Goal: Task Accomplishment & Management: Use online tool/utility

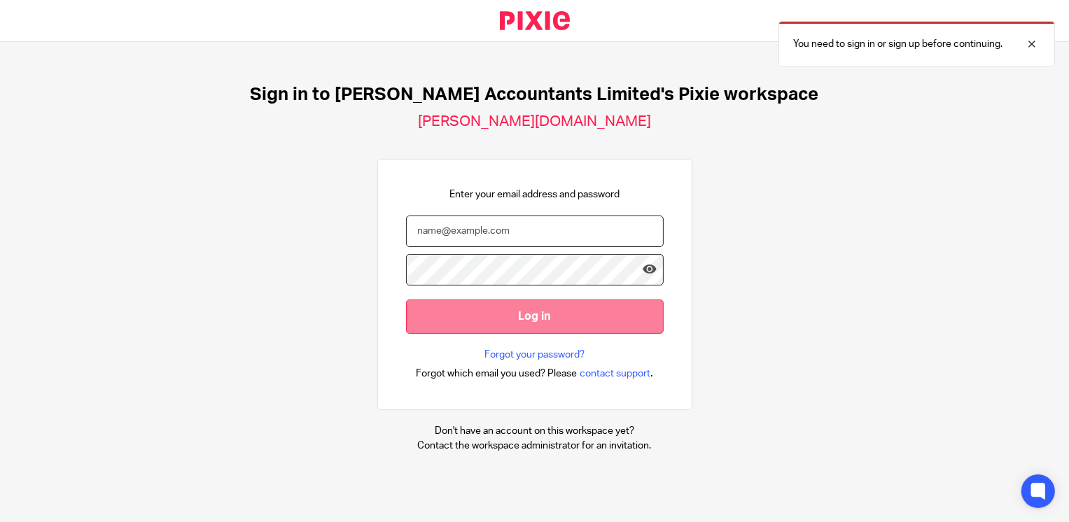
type input "claire.palmer@corrigan.co.uk"
drag, startPoint x: 573, startPoint y: 316, endPoint x: 580, endPoint y: 309, distance: 9.9
click at [573, 316] on input "Log in" at bounding box center [535, 317] width 258 height 34
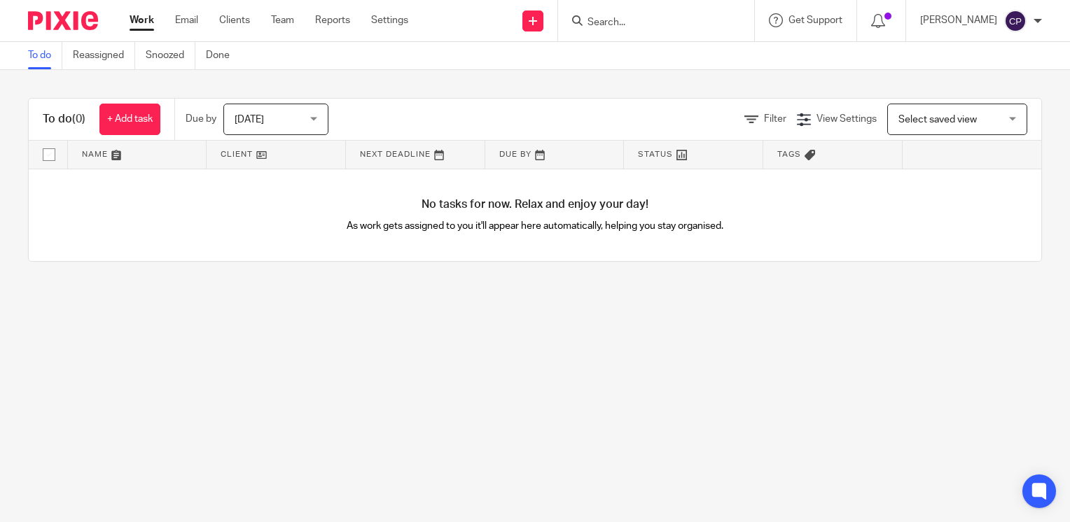
drag, startPoint x: 0, startPoint y: 0, endPoint x: 697, endPoint y: 18, distance: 697.5
click at [698, 18] on input "Search" at bounding box center [649, 23] width 126 height 13
type input "neph"
click at [757, 55] on link at bounding box center [670, 54] width 174 height 21
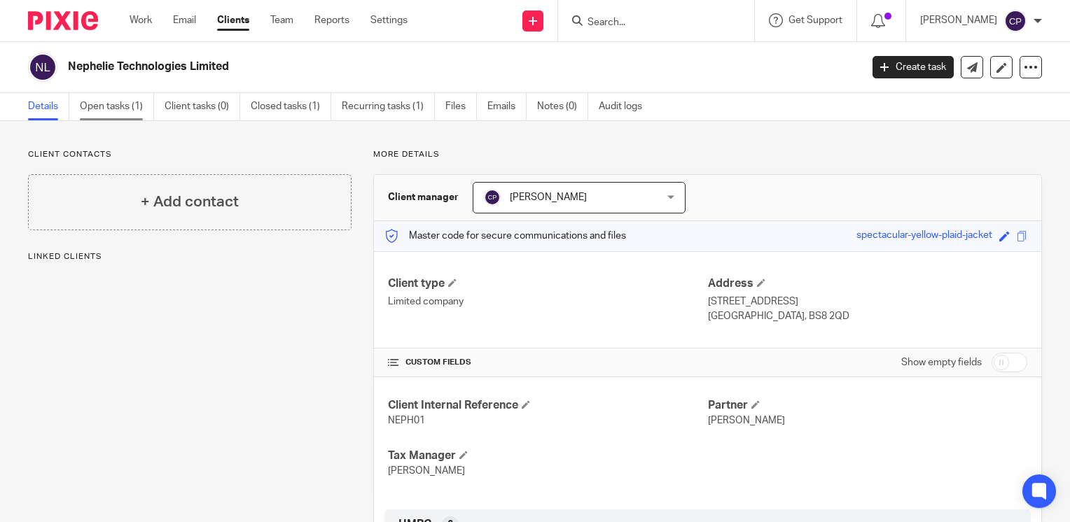
click at [134, 96] on link "Open tasks (1)" at bounding box center [117, 106] width 74 height 27
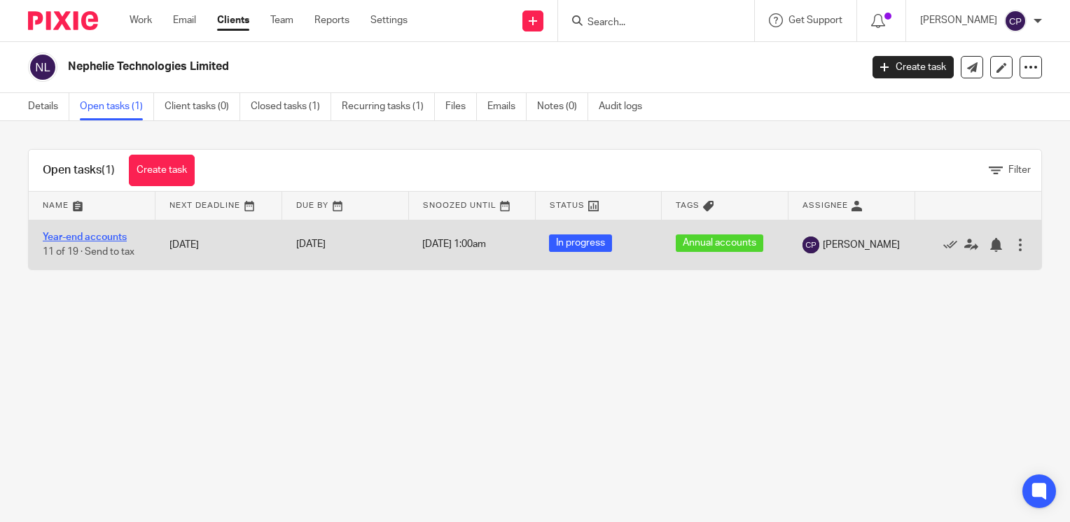
click at [116, 239] on link "Year-end accounts" at bounding box center [85, 237] width 84 height 10
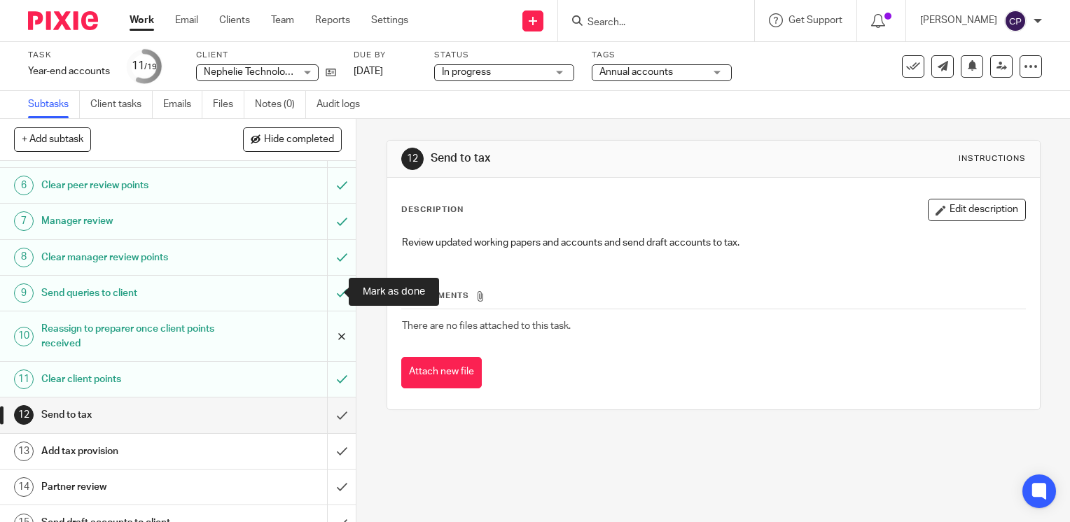
scroll to position [347, 0]
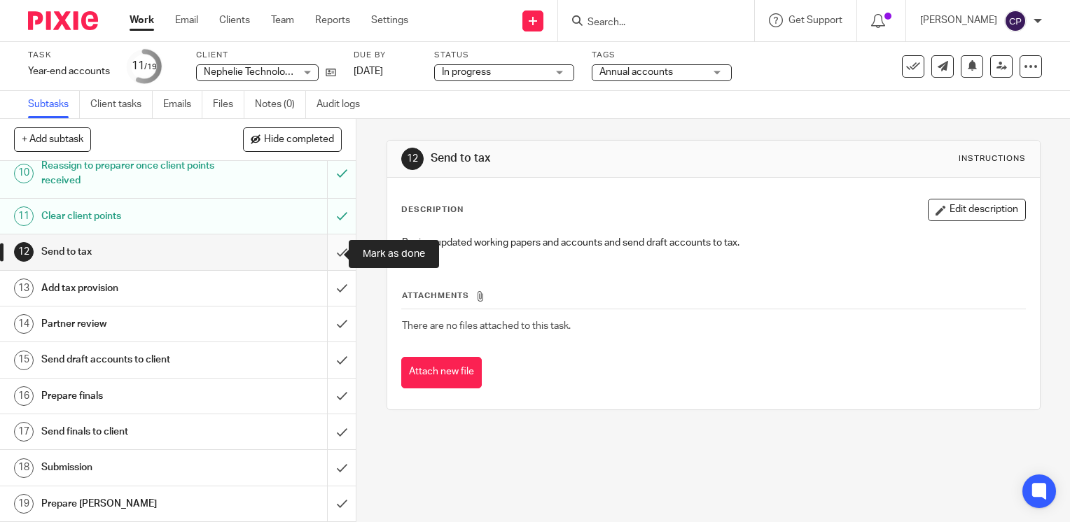
click at [328, 263] on input "submit" at bounding box center [178, 252] width 356 height 35
click at [326, 294] on input "submit" at bounding box center [178, 288] width 356 height 35
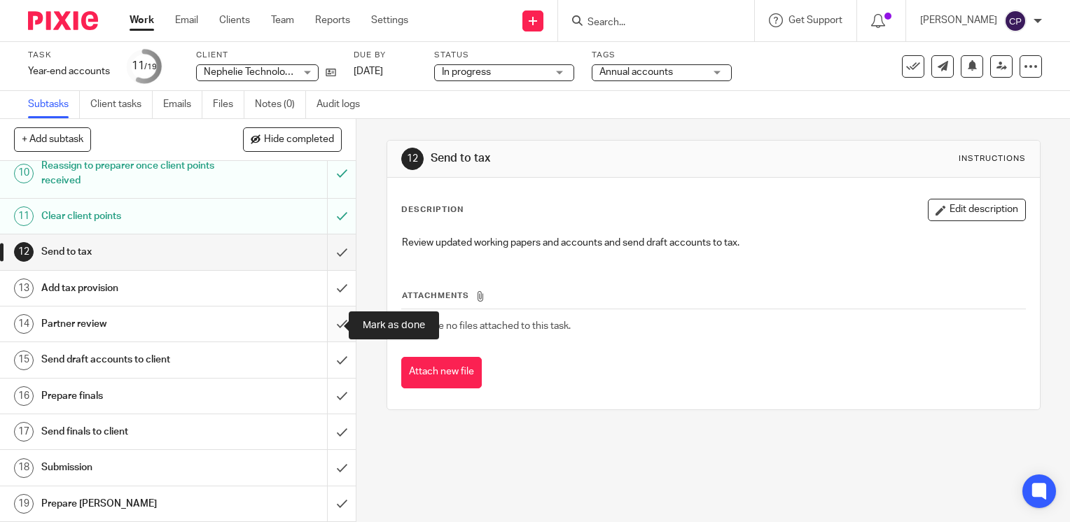
drag, startPoint x: 330, startPoint y: 317, endPoint x: 330, endPoint y: 330, distance: 13.3
click at [330, 318] on input "submit" at bounding box center [178, 324] width 356 height 35
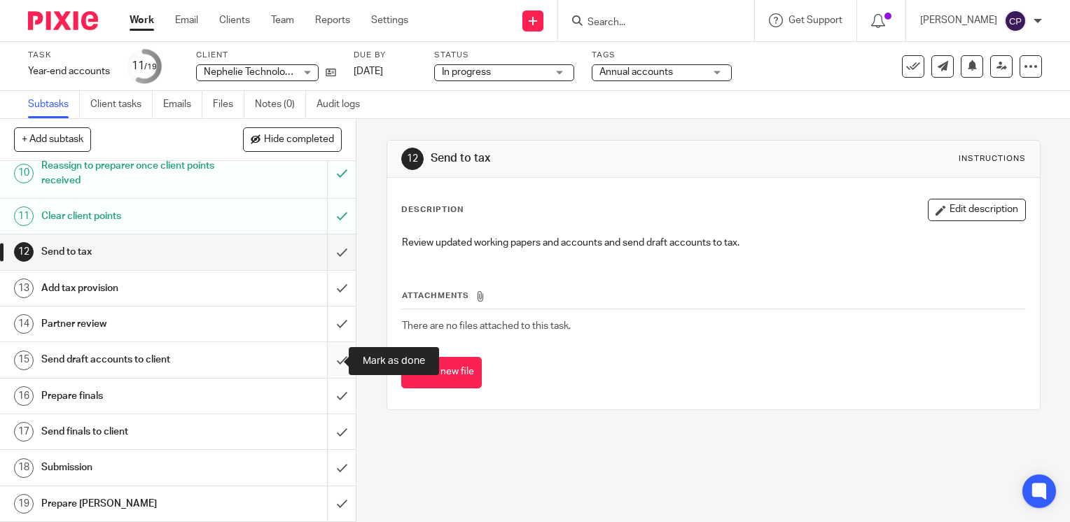
click at [330, 360] on input "submit" at bounding box center [178, 359] width 356 height 35
click at [333, 396] on input "submit" at bounding box center [178, 396] width 356 height 35
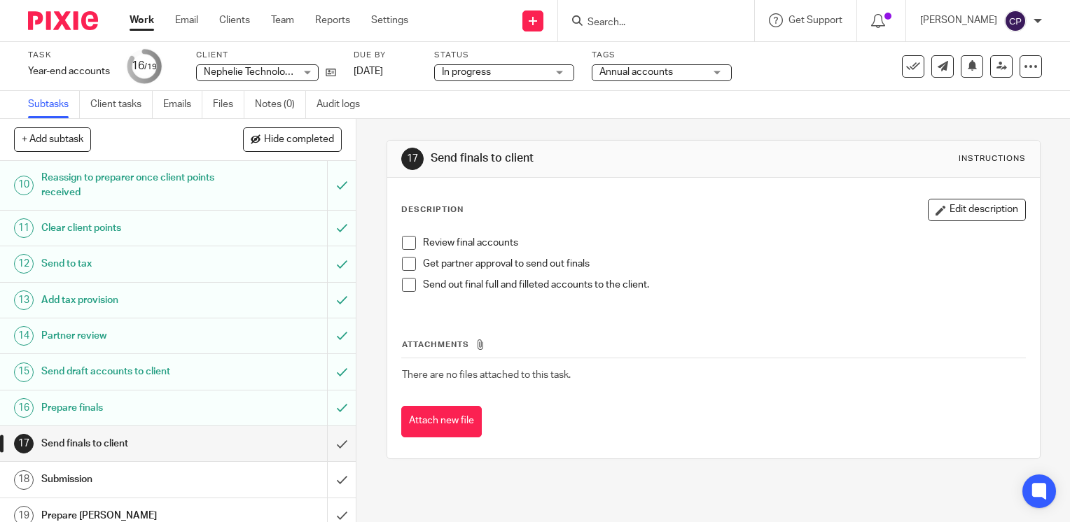
scroll to position [347, 0]
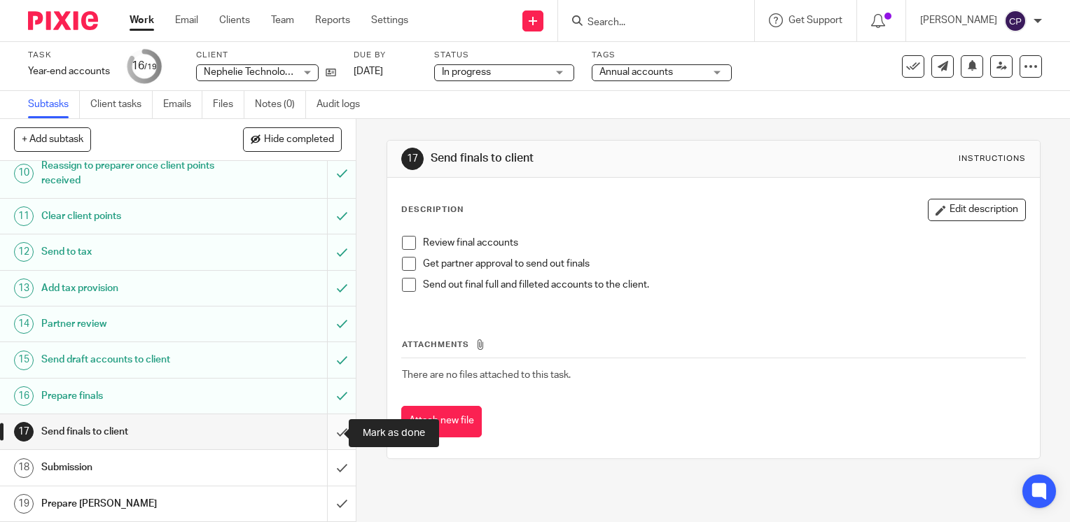
click at [337, 439] on input "submit" at bounding box center [178, 431] width 356 height 35
click at [333, 482] on input "submit" at bounding box center [178, 467] width 356 height 35
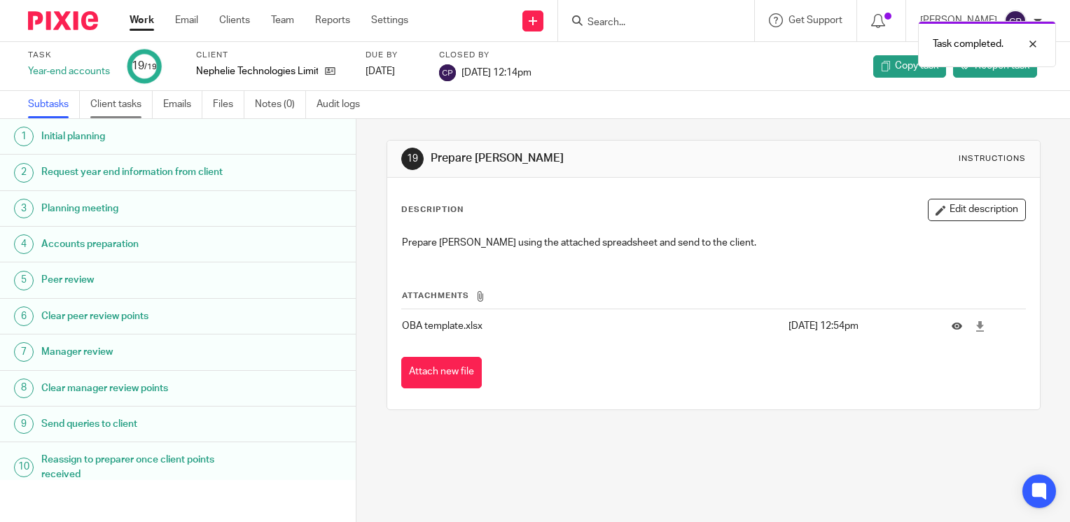
click at [121, 104] on link "Client tasks" at bounding box center [121, 104] width 62 height 27
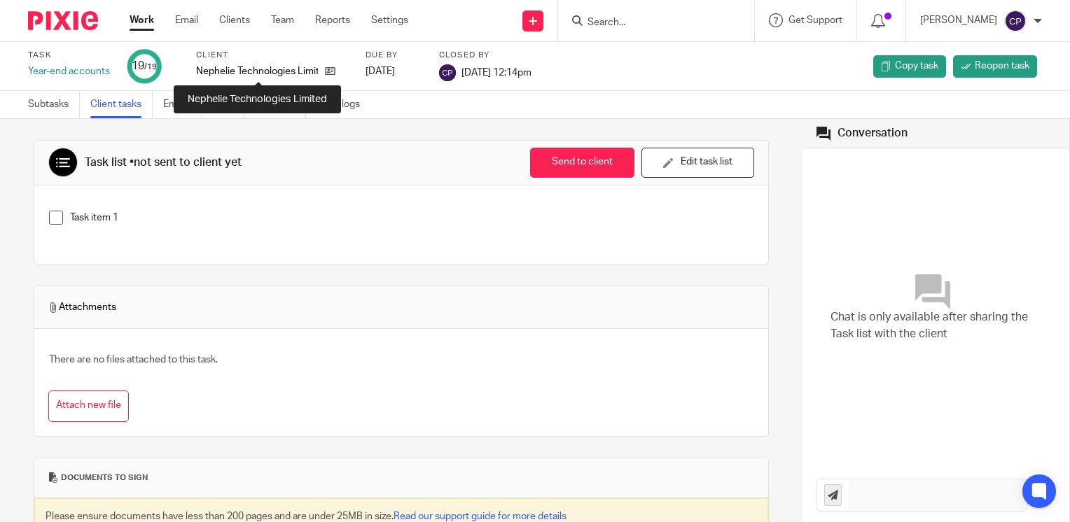
click at [273, 72] on p "Nephelie Technologies Limited" at bounding box center [257, 71] width 122 height 14
click at [272, 72] on p "Nephelie Technologies Limited" at bounding box center [257, 71] width 122 height 14
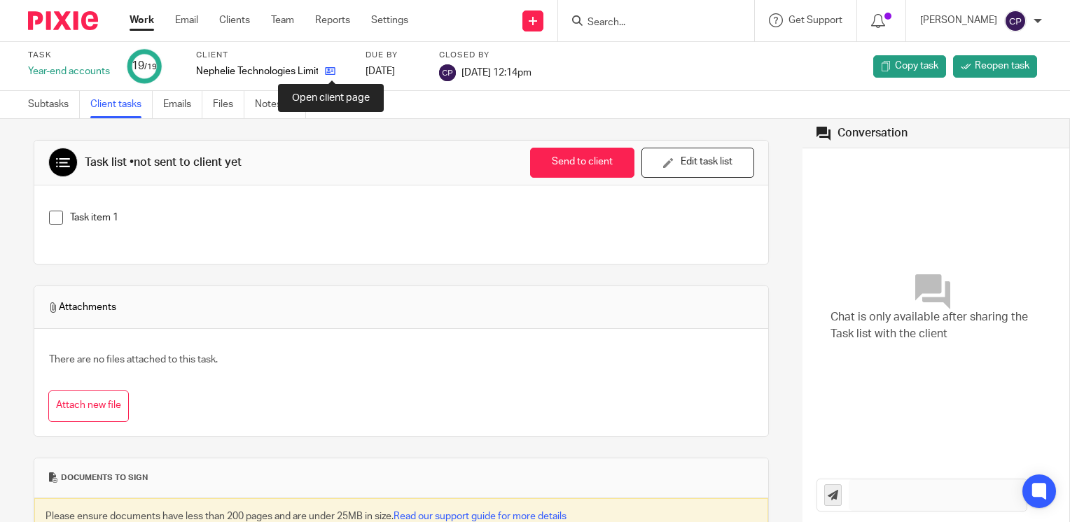
click at [331, 71] on icon at bounding box center [330, 71] width 11 height 11
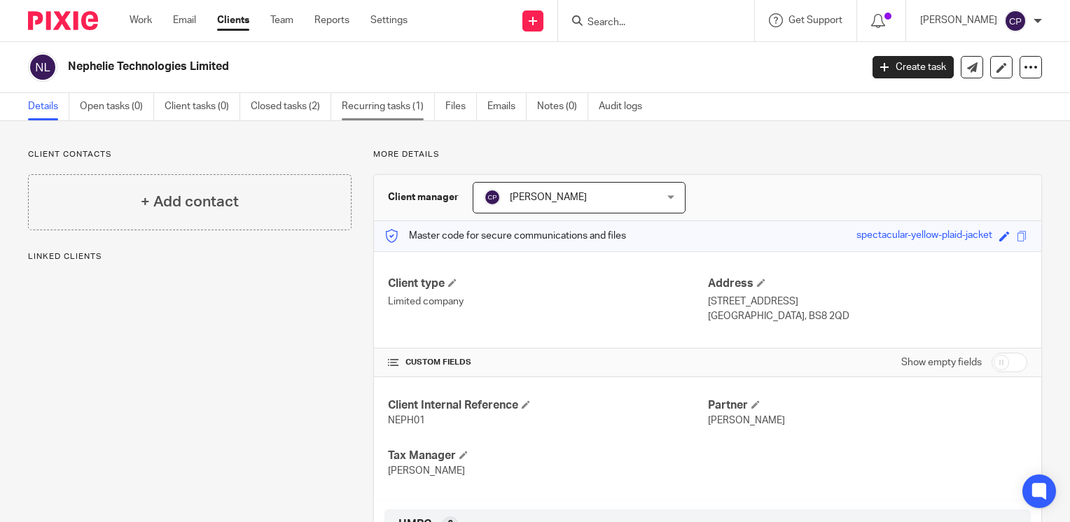
click at [363, 111] on link "Recurring tasks (1)" at bounding box center [388, 106] width 93 height 27
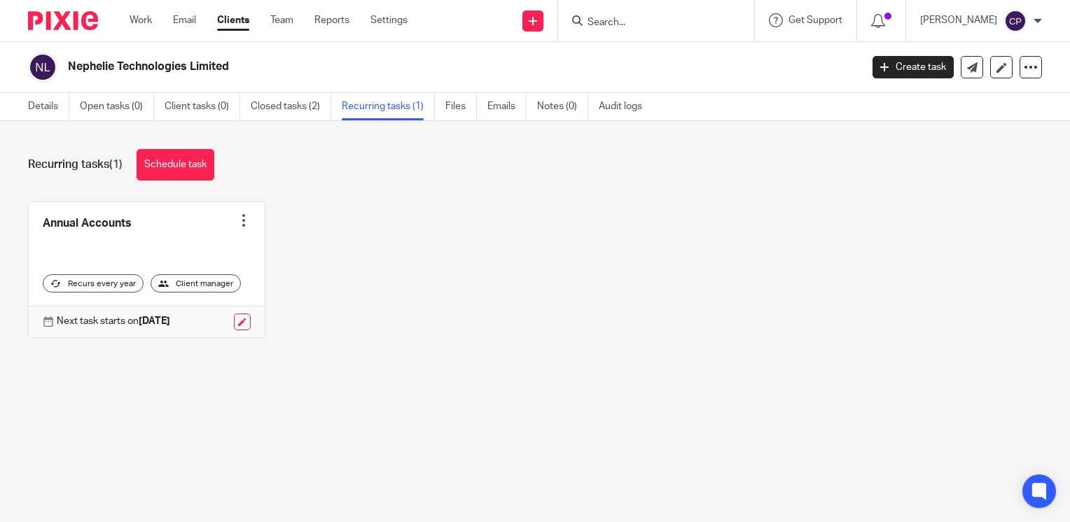
click at [651, 23] on input "Search" at bounding box center [649, 23] width 126 height 13
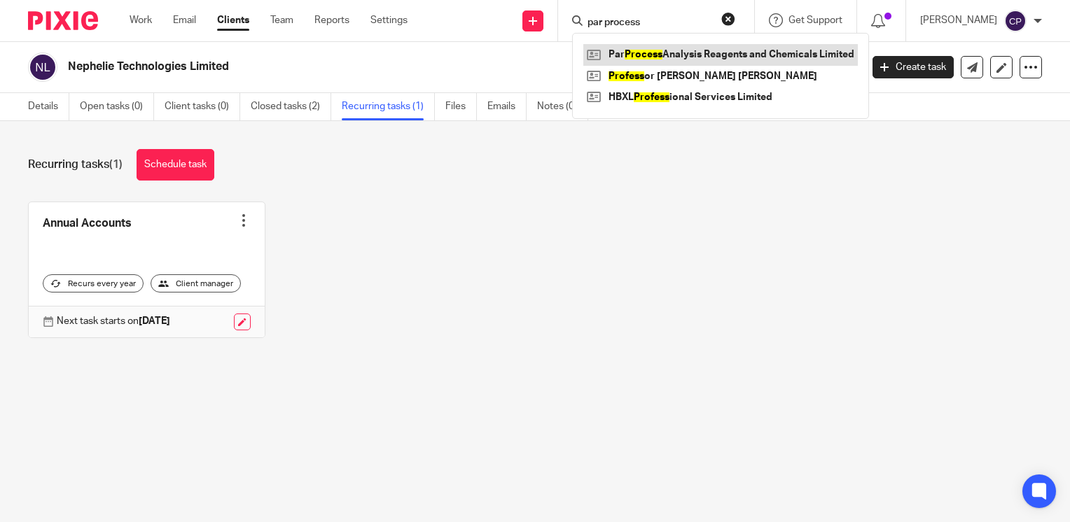
type input "par process"
click at [694, 52] on link at bounding box center [720, 54] width 274 height 21
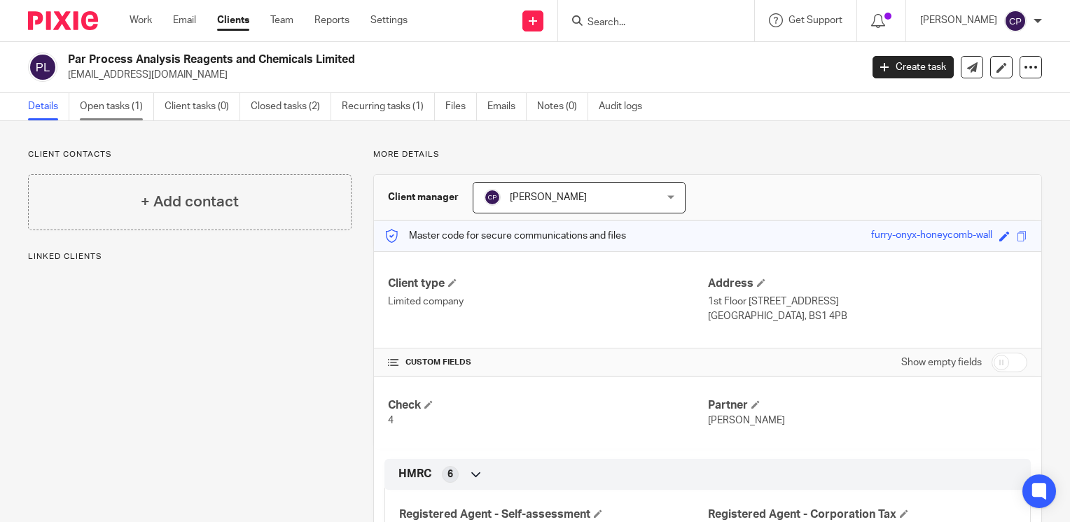
drag, startPoint x: 102, startPoint y: 108, endPoint x: 210, endPoint y: 127, distance: 109.5
click at [104, 108] on link "Open tasks (1)" at bounding box center [117, 106] width 74 height 27
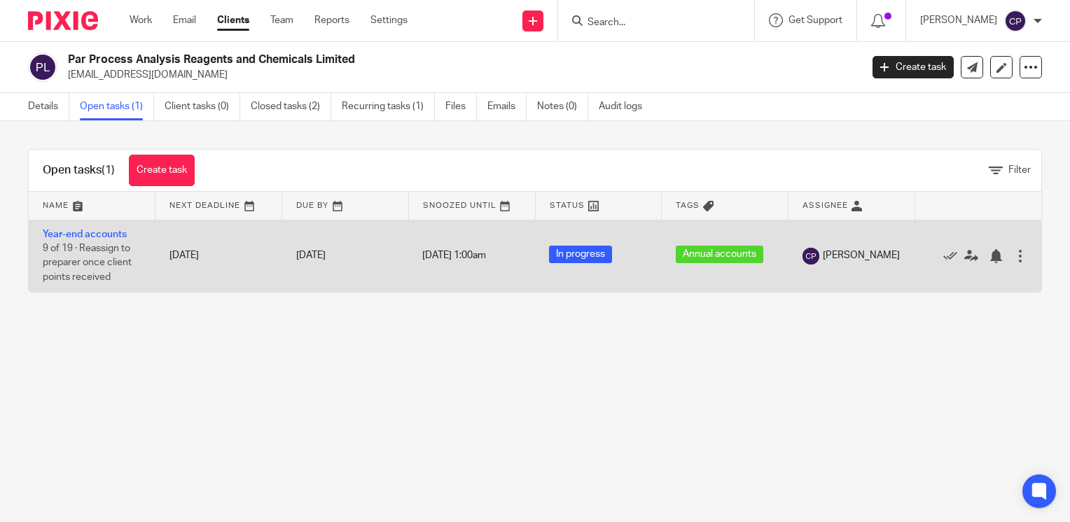
click at [111, 263] on span "9 of 19 · Reassign to preparer once client points received" at bounding box center [87, 263] width 89 height 39
click at [107, 228] on td "Year-end accounts 9 of 19 · Reassign to preparer once client points received" at bounding box center [92, 256] width 127 height 72
click at [112, 232] on link "Year-end accounts" at bounding box center [85, 235] width 84 height 10
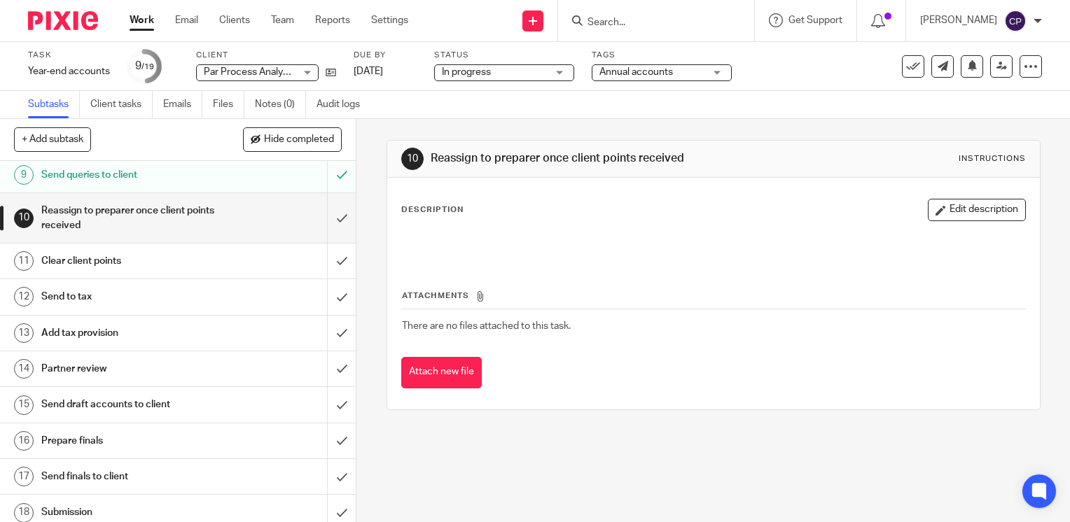
scroll to position [207, 0]
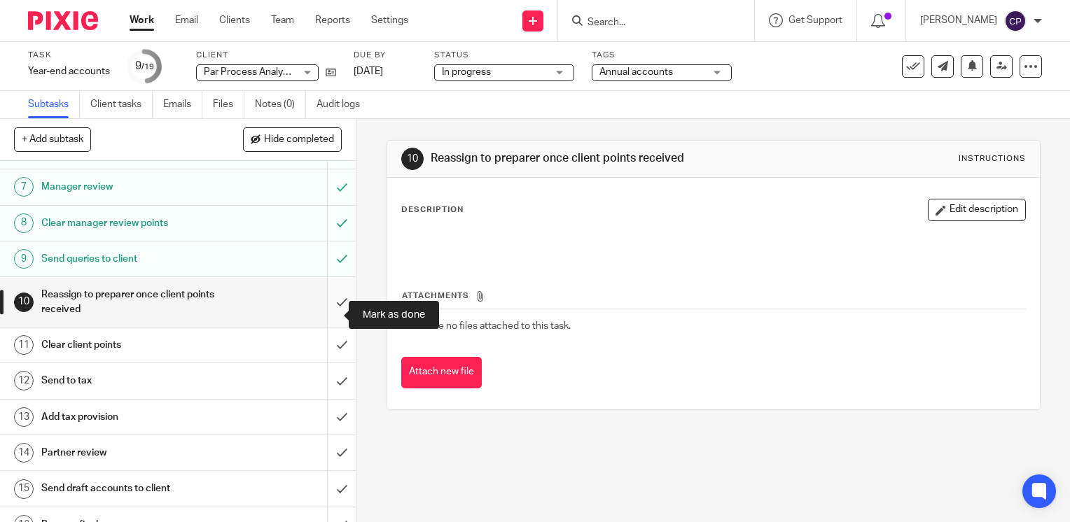
drag, startPoint x: 322, startPoint y: 324, endPoint x: 318, endPoint y: 376, distance: 52.0
click at [322, 327] on input "submit" at bounding box center [178, 302] width 356 height 50
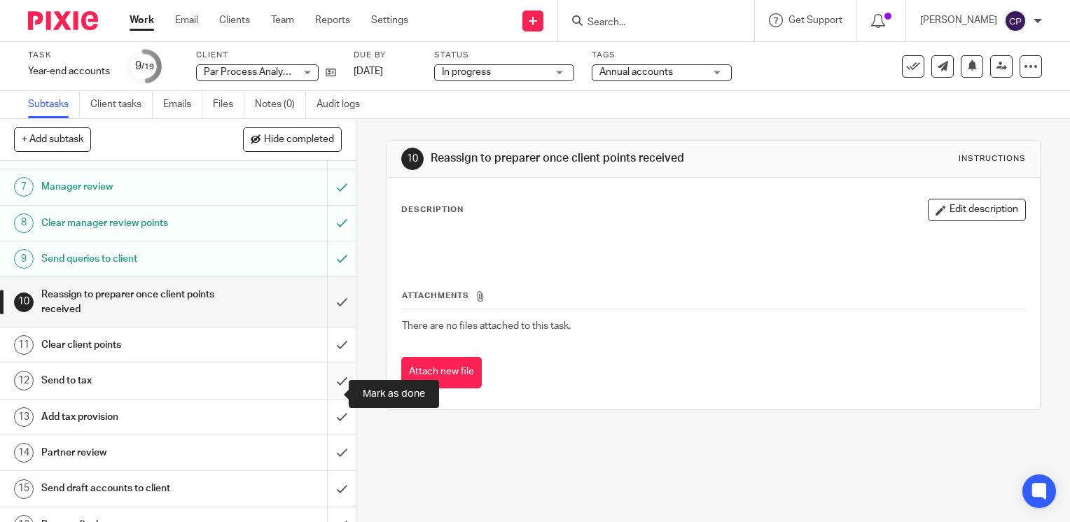
click at [318, 377] on input "submit" at bounding box center [178, 380] width 356 height 35
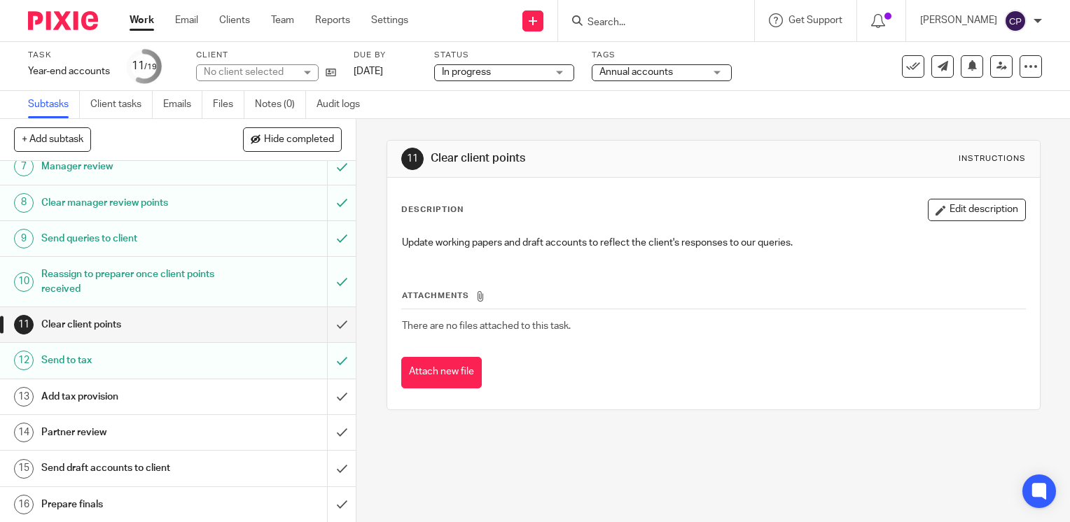
scroll to position [347, 0]
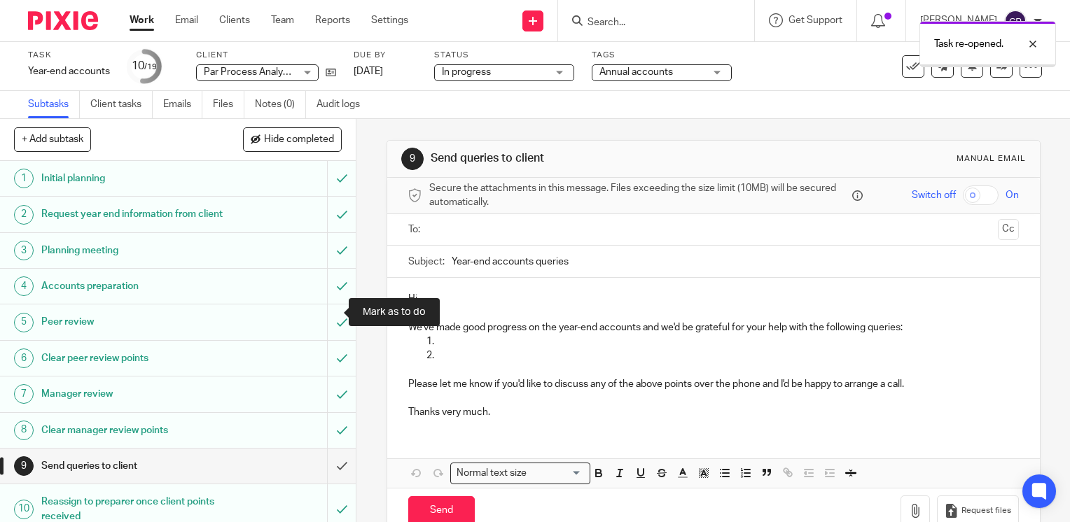
scroll to position [210, 0]
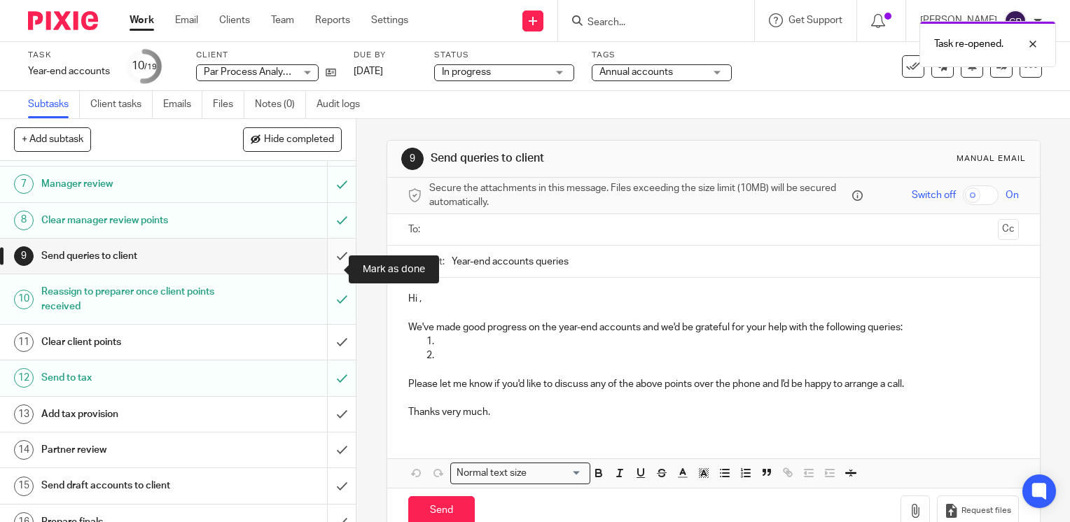
click at [321, 272] on input "submit" at bounding box center [178, 256] width 356 height 35
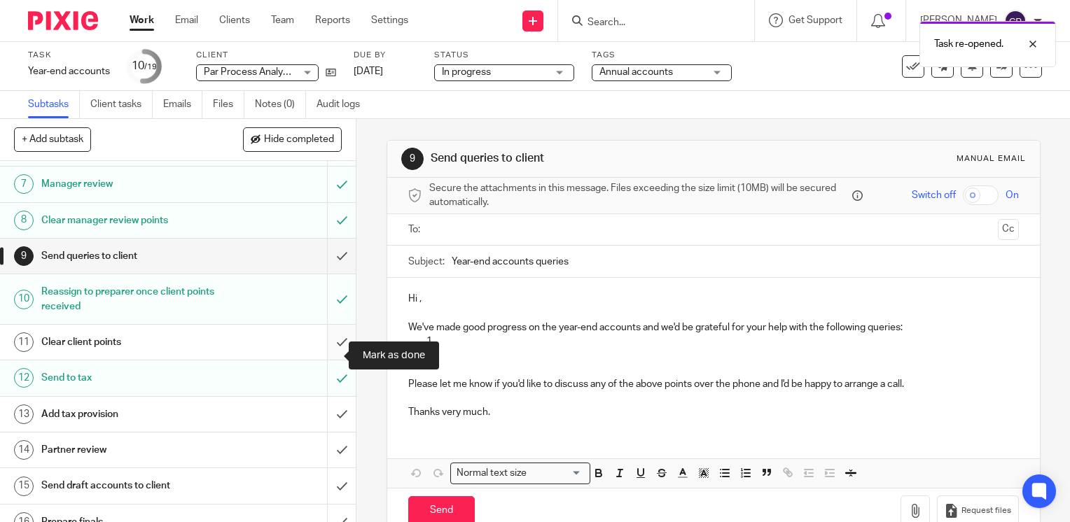
drag, startPoint x: 330, startPoint y: 355, endPoint x: 330, endPoint y: 363, distance: 7.7
click at [330, 356] on input "submit" at bounding box center [178, 342] width 356 height 35
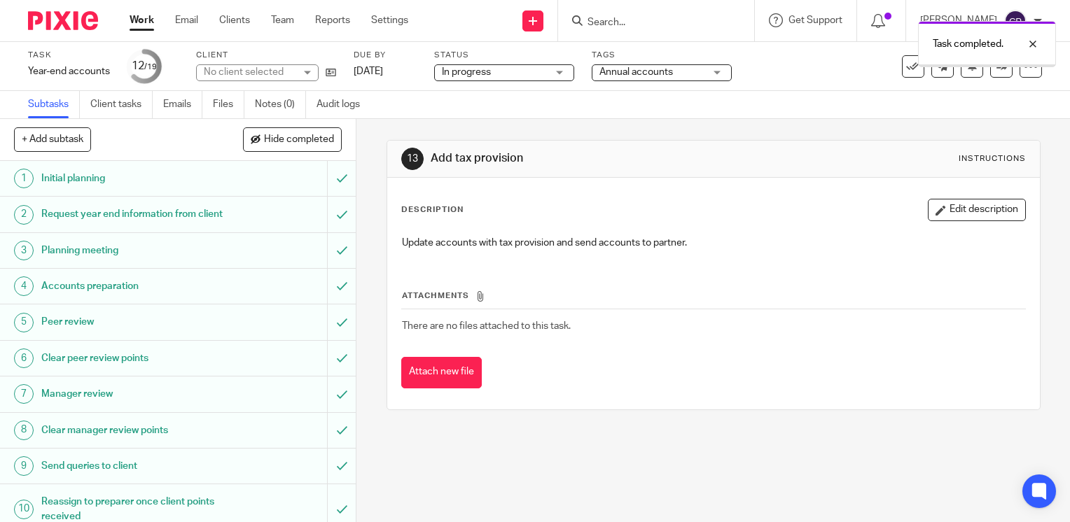
scroll to position [347, 0]
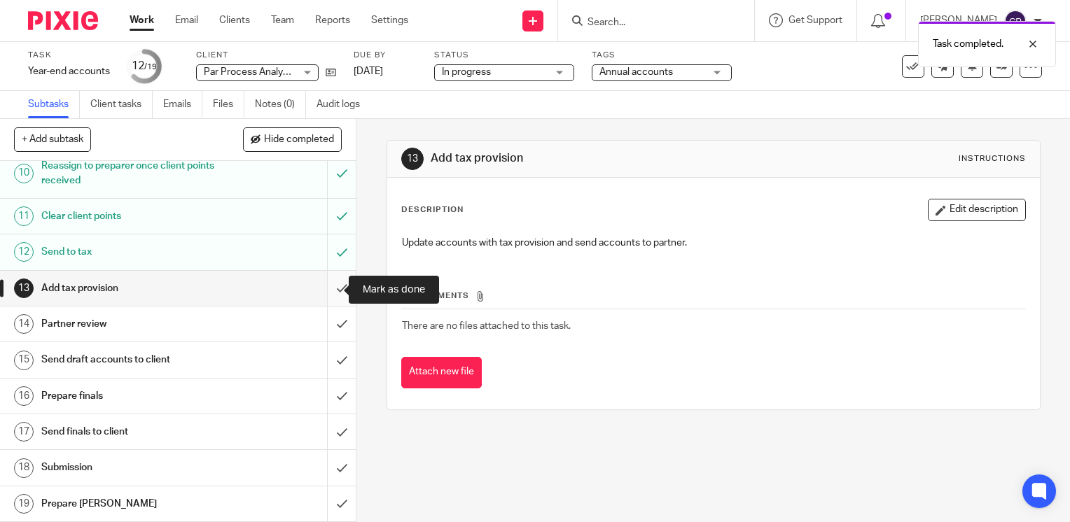
click at [328, 303] on input "submit" at bounding box center [178, 288] width 356 height 35
click at [326, 334] on input "submit" at bounding box center [178, 324] width 356 height 35
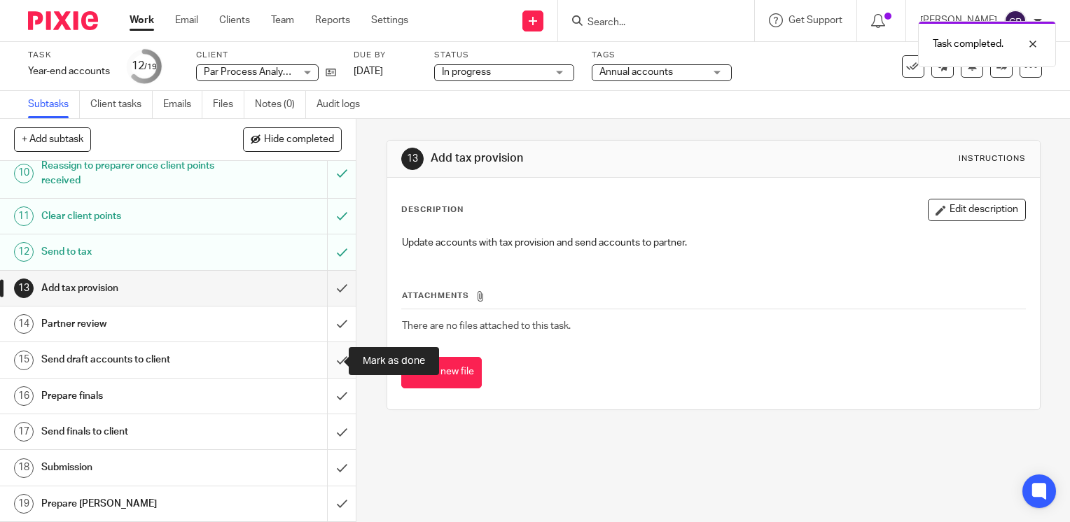
click at [328, 377] on input "submit" at bounding box center [178, 359] width 356 height 35
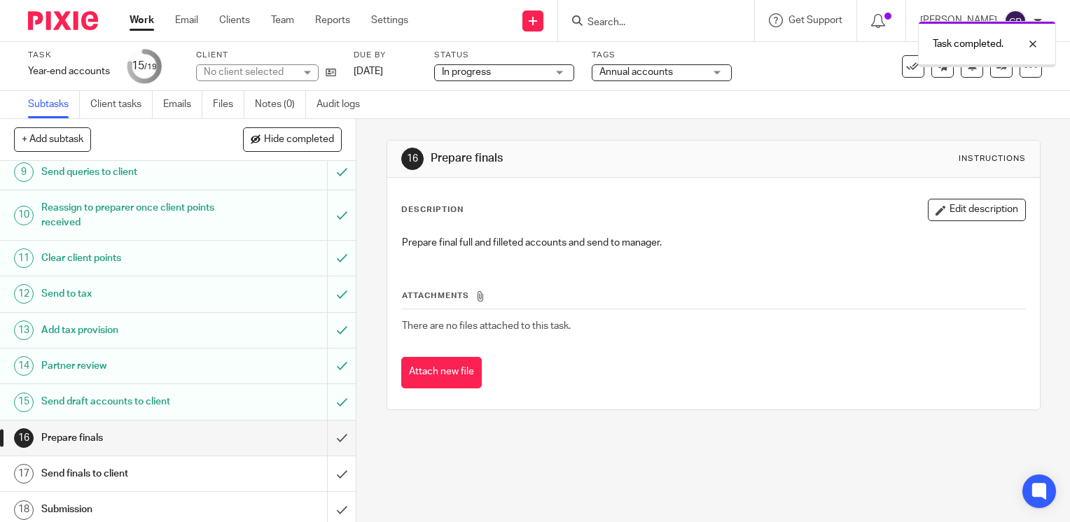
scroll to position [347, 0]
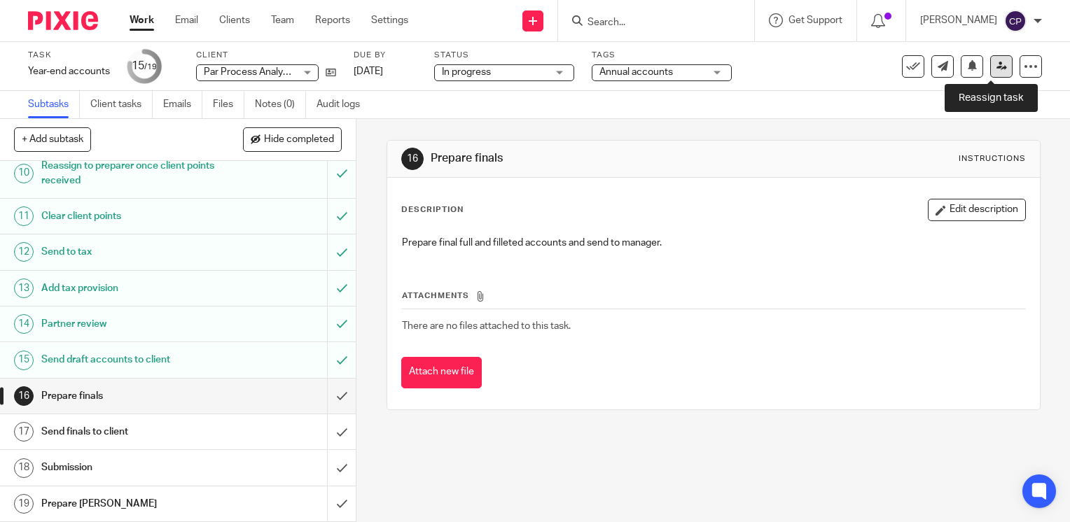
click at [990, 64] on link at bounding box center [1001, 66] width 22 height 22
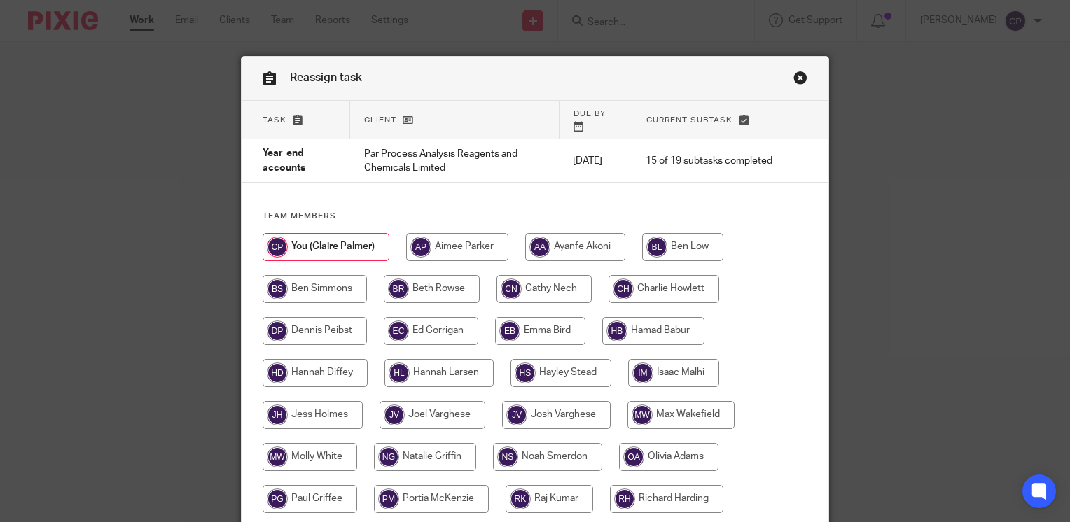
click at [793, 80] on link "Close this dialog window" at bounding box center [800, 80] width 14 height 19
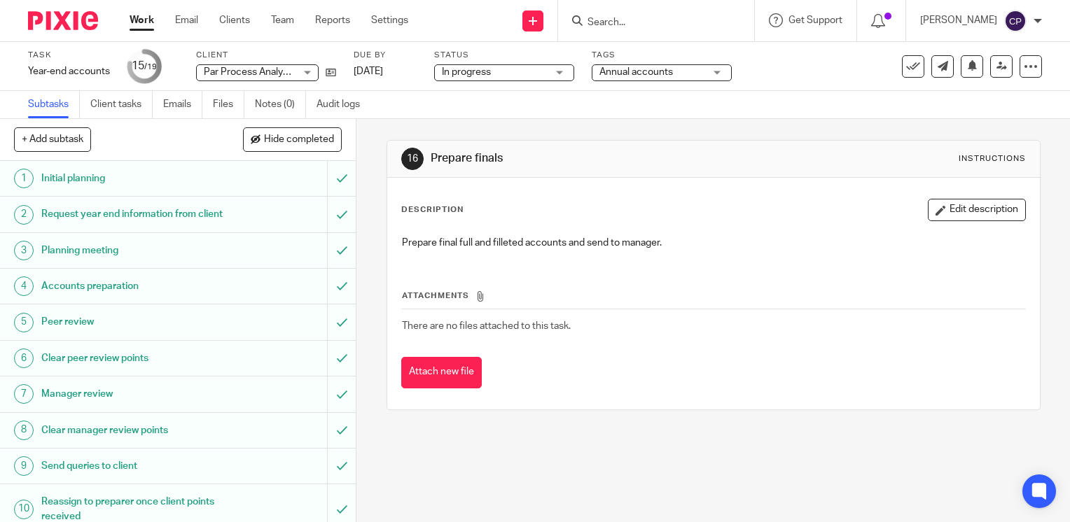
click at [669, 26] on input "Search" at bounding box center [649, 23] width 126 height 13
type input "ransemi"
click at [653, 54] on link at bounding box center [670, 54] width 174 height 21
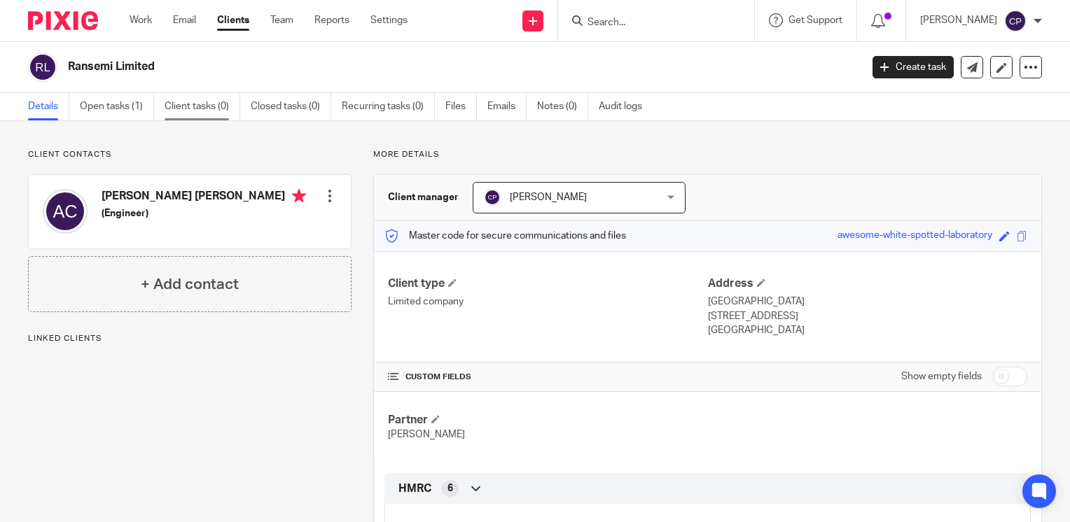
drag, startPoint x: 106, startPoint y: 108, endPoint x: 224, endPoint y: 108, distance: 117.6
click at [108, 108] on link "Open tasks (1)" at bounding box center [117, 106] width 74 height 27
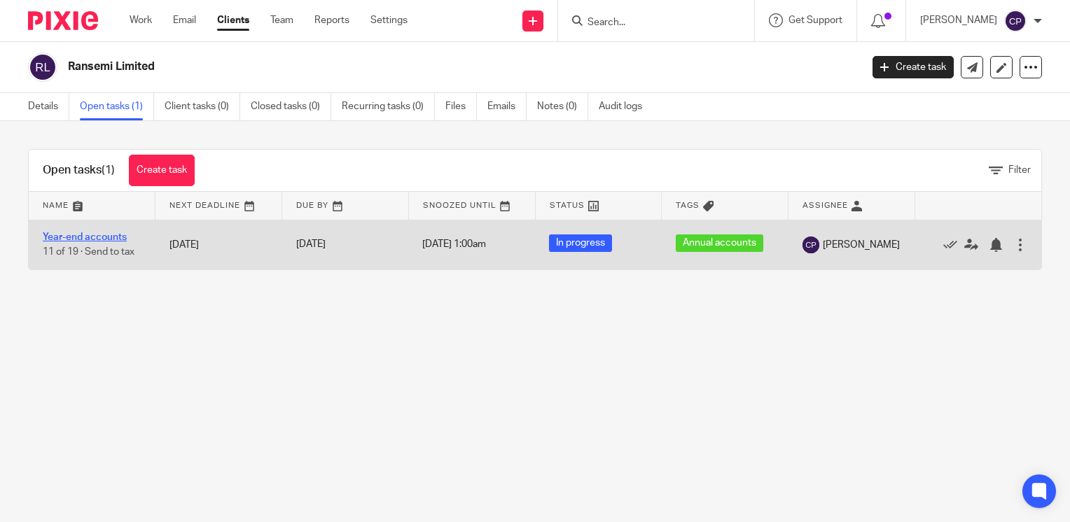
click at [92, 237] on link "Year-end accounts" at bounding box center [85, 237] width 84 height 10
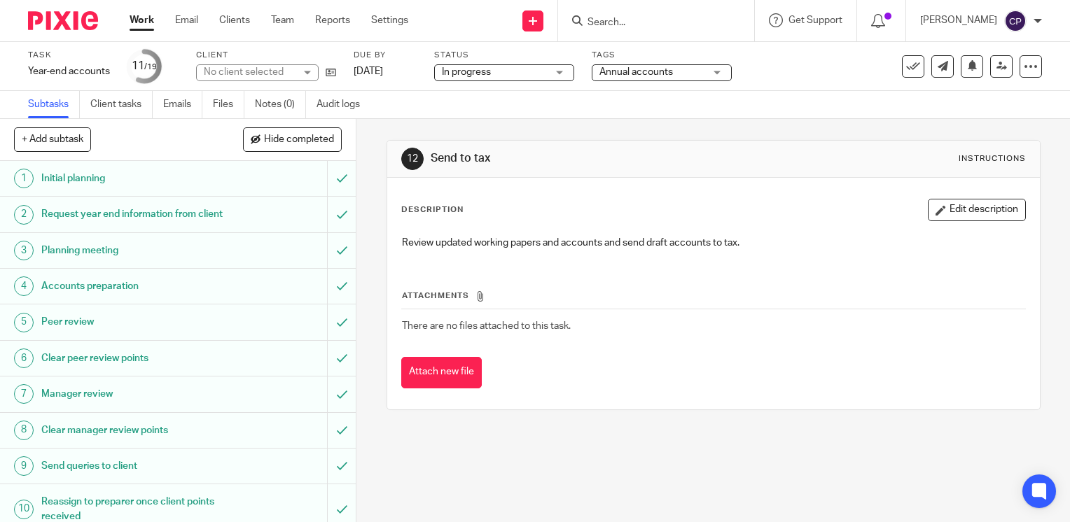
scroll to position [347, 0]
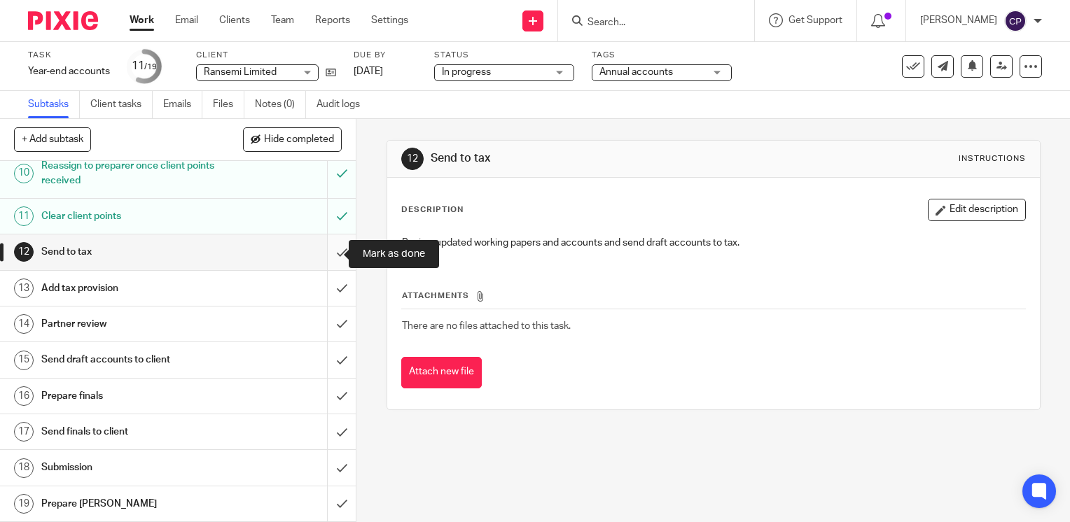
drag, startPoint x: 325, startPoint y: 250, endPoint x: 326, endPoint y: 264, distance: 14.1
click at [325, 253] on input "submit" at bounding box center [178, 252] width 356 height 35
click at [331, 300] on input "submit" at bounding box center [178, 288] width 356 height 35
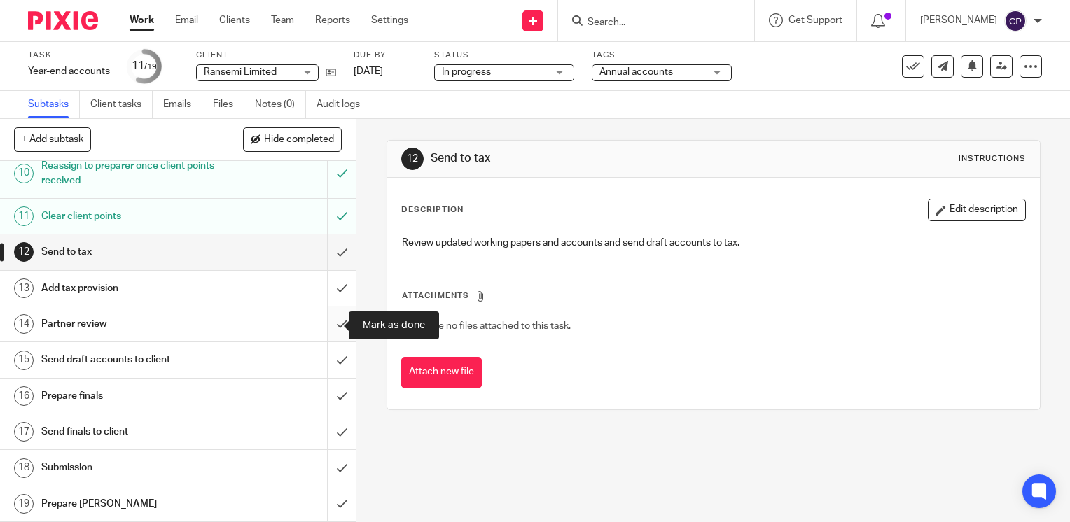
drag, startPoint x: 332, startPoint y: 331, endPoint x: 325, endPoint y: 344, distance: 15.0
click at [331, 333] on input "submit" at bounding box center [178, 324] width 356 height 35
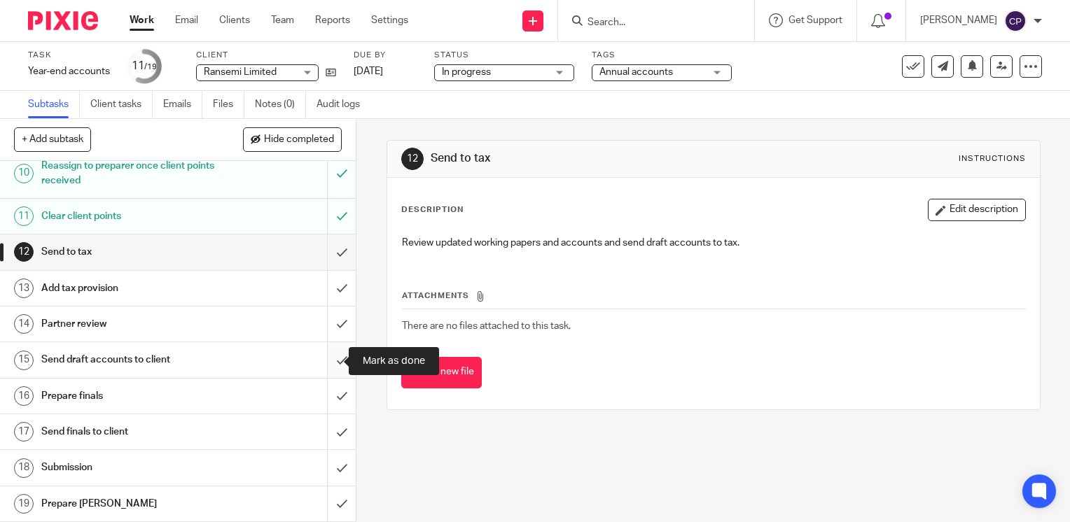
drag, startPoint x: 319, startPoint y: 360, endPoint x: 327, endPoint y: 377, distance: 18.5
click at [320, 363] on input "submit" at bounding box center [178, 359] width 356 height 35
click at [325, 397] on input "submit" at bounding box center [178, 396] width 356 height 35
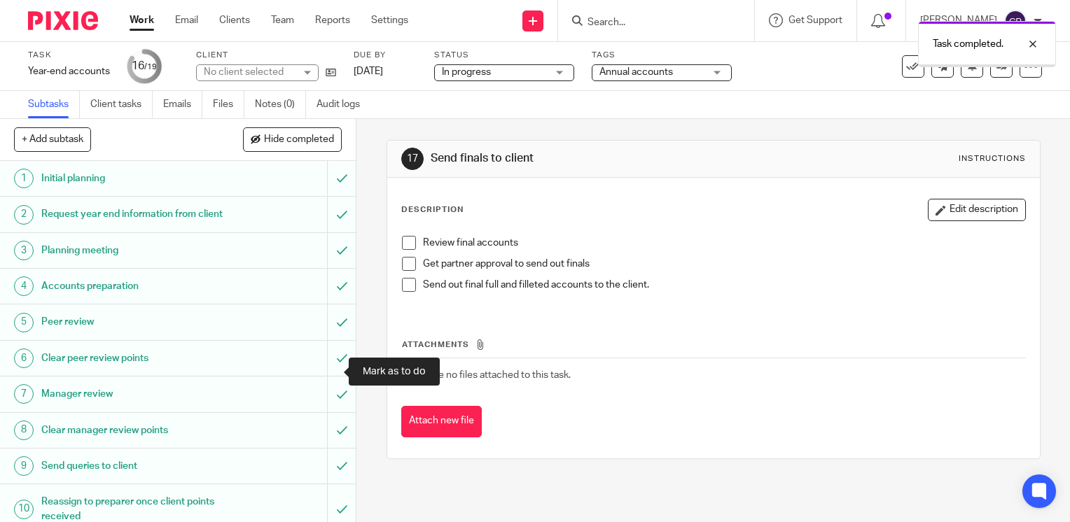
scroll to position [347, 0]
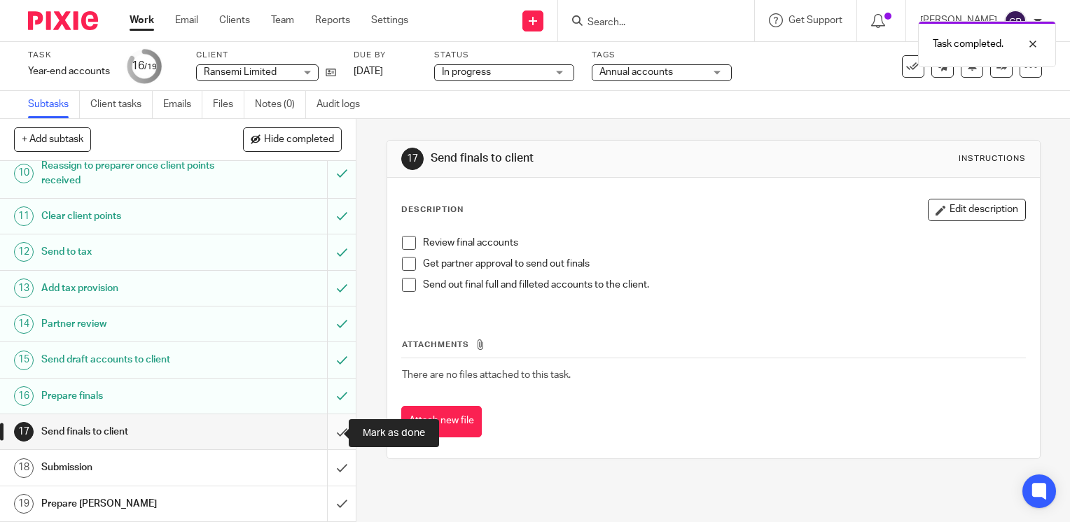
click at [340, 422] on input "submit" at bounding box center [178, 431] width 356 height 35
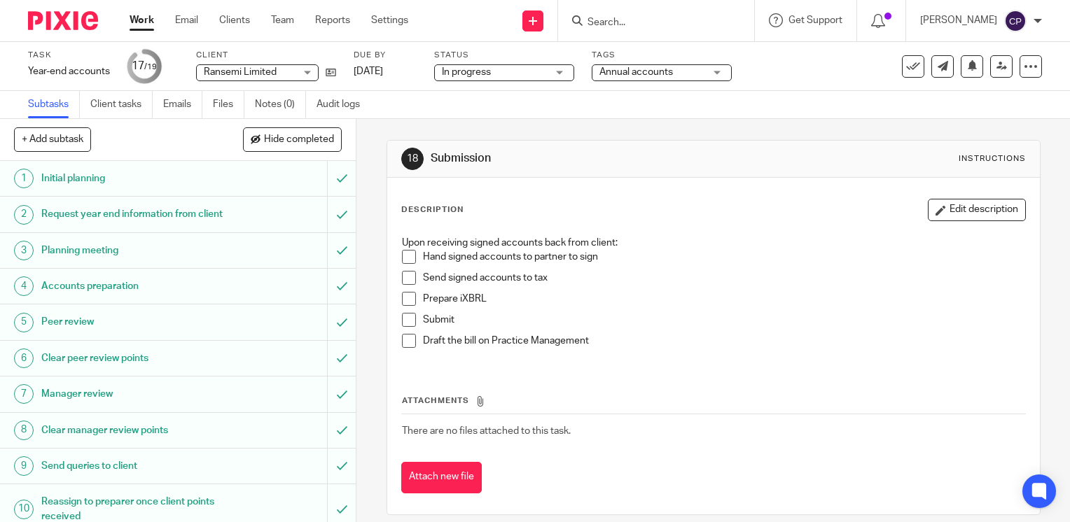
click at [622, 21] on input "Search" at bounding box center [649, 23] width 126 height 13
type input "cabot"
click at [689, 53] on link at bounding box center [670, 54] width 174 height 21
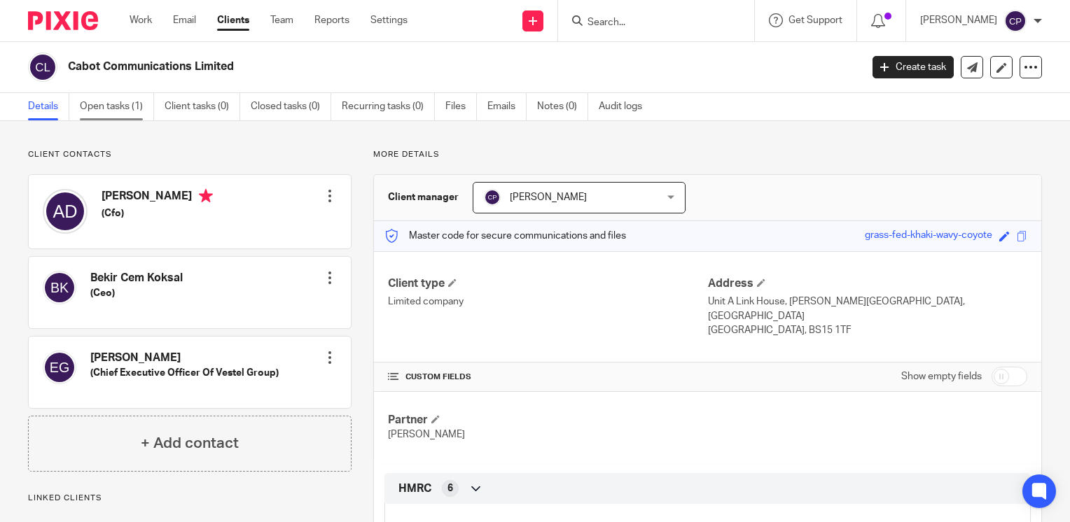
click at [128, 105] on link "Open tasks (1)" at bounding box center [117, 106] width 74 height 27
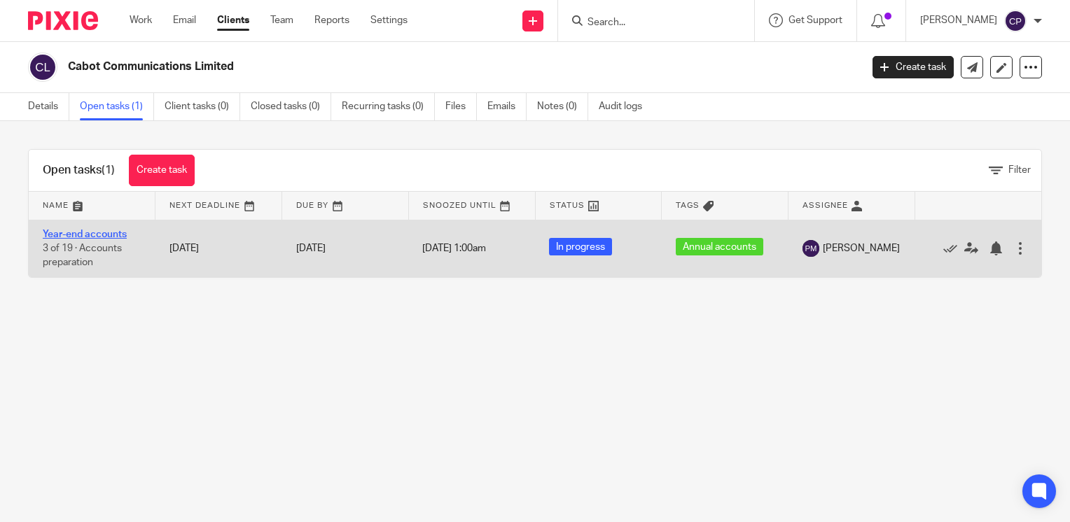
click at [109, 230] on link "Year-end accounts" at bounding box center [85, 235] width 84 height 10
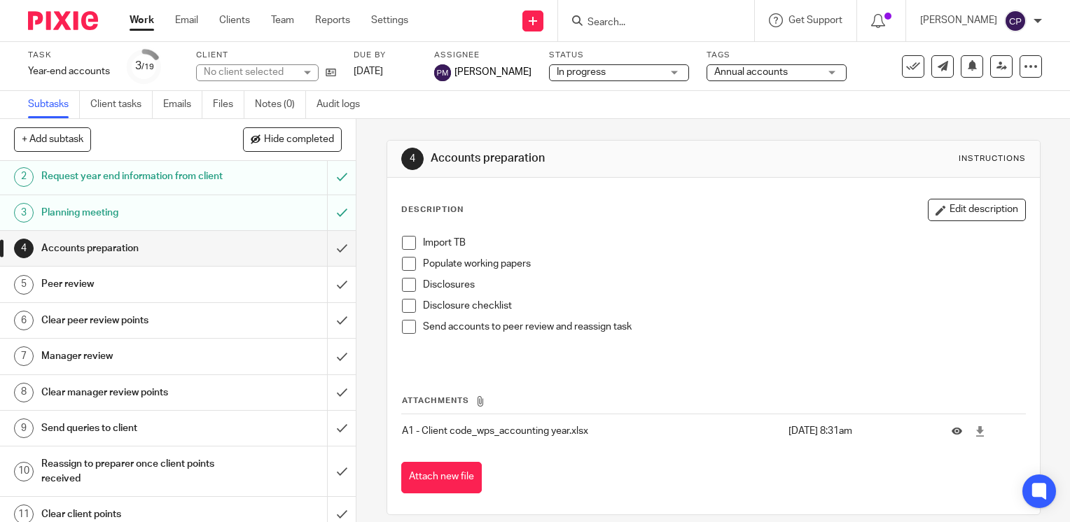
scroll to position [70, 0]
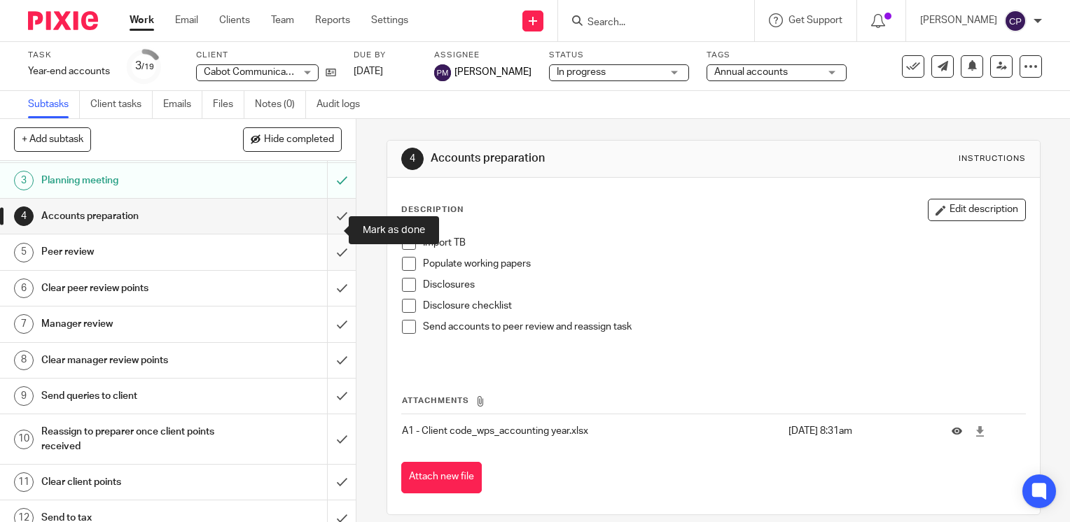
drag, startPoint x: 335, startPoint y: 236, endPoint x: 328, endPoint y: 255, distance: 20.2
click at [335, 234] on input "submit" at bounding box center [178, 216] width 356 height 35
click at [327, 270] on input "submit" at bounding box center [178, 252] width 356 height 35
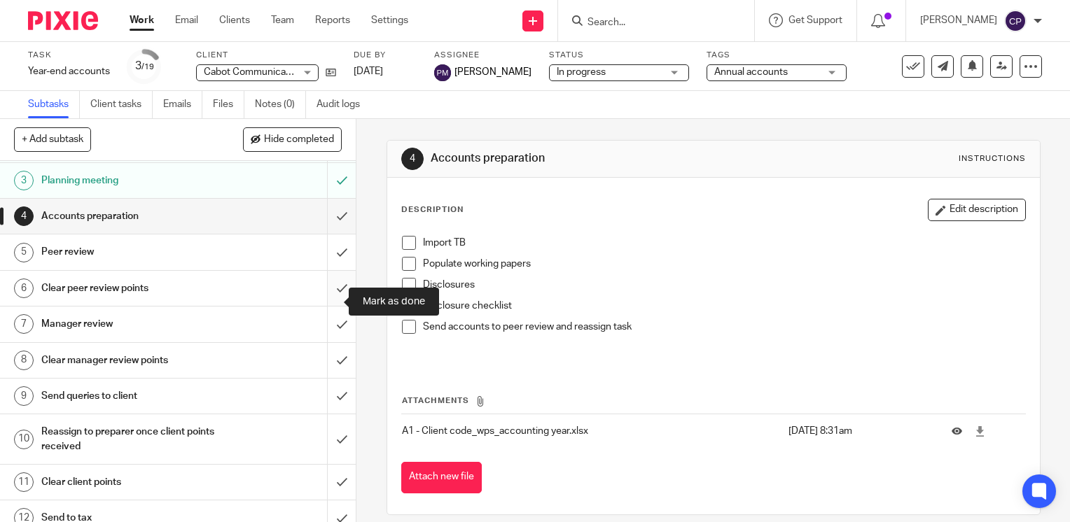
click at [327, 306] on input "submit" at bounding box center [178, 288] width 356 height 35
click at [328, 342] on input "submit" at bounding box center [178, 324] width 356 height 35
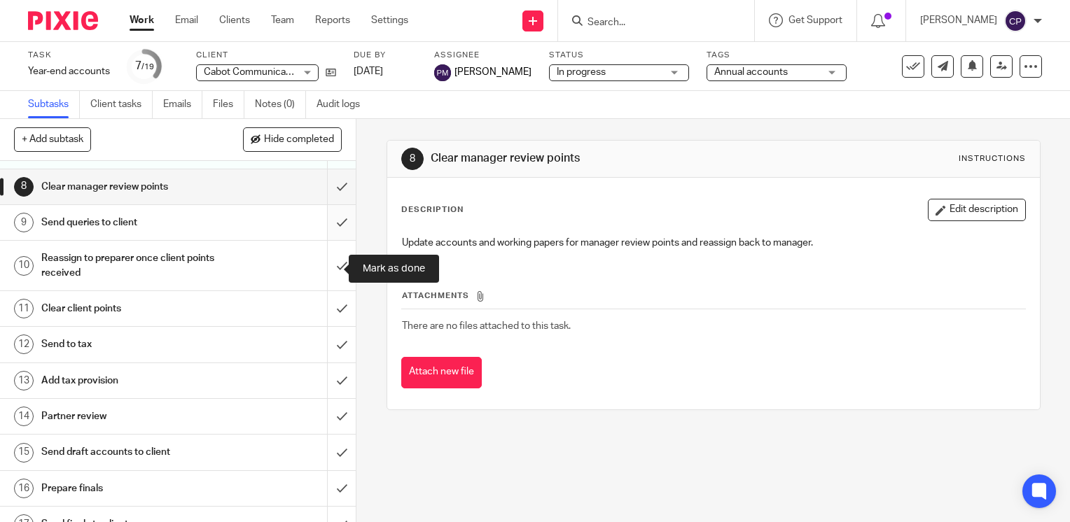
scroll to position [210, 0]
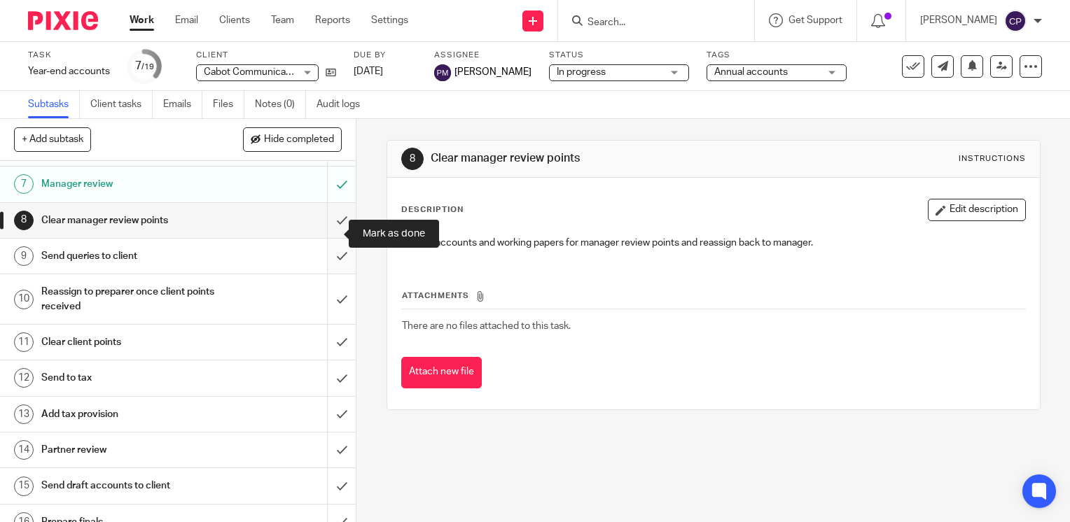
drag, startPoint x: 333, startPoint y: 239, endPoint x: 329, endPoint y: 269, distance: 29.6
click at [333, 238] on input "submit" at bounding box center [178, 220] width 356 height 35
click at [333, 274] on input "submit" at bounding box center [178, 256] width 356 height 35
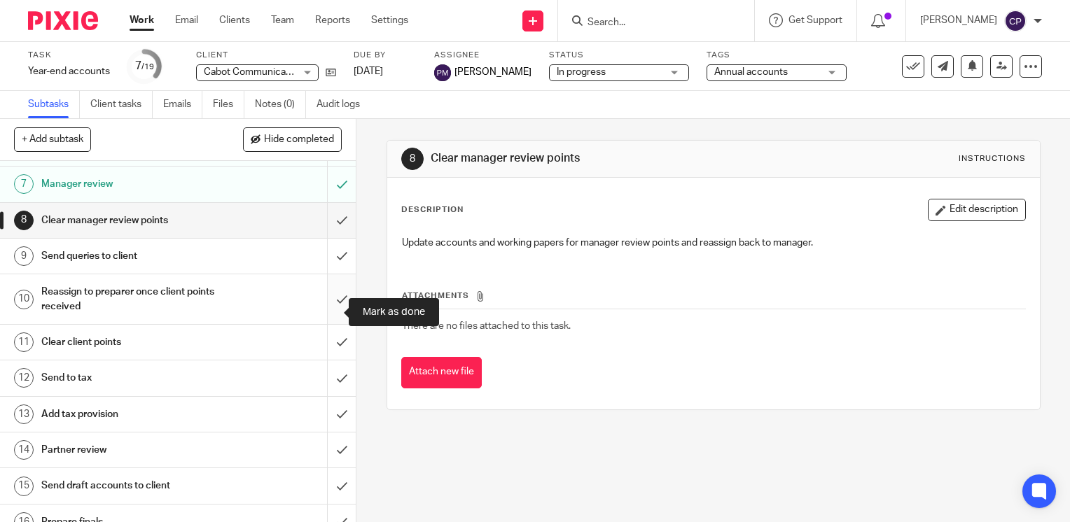
click at [332, 314] on input "submit" at bounding box center [178, 299] width 356 height 50
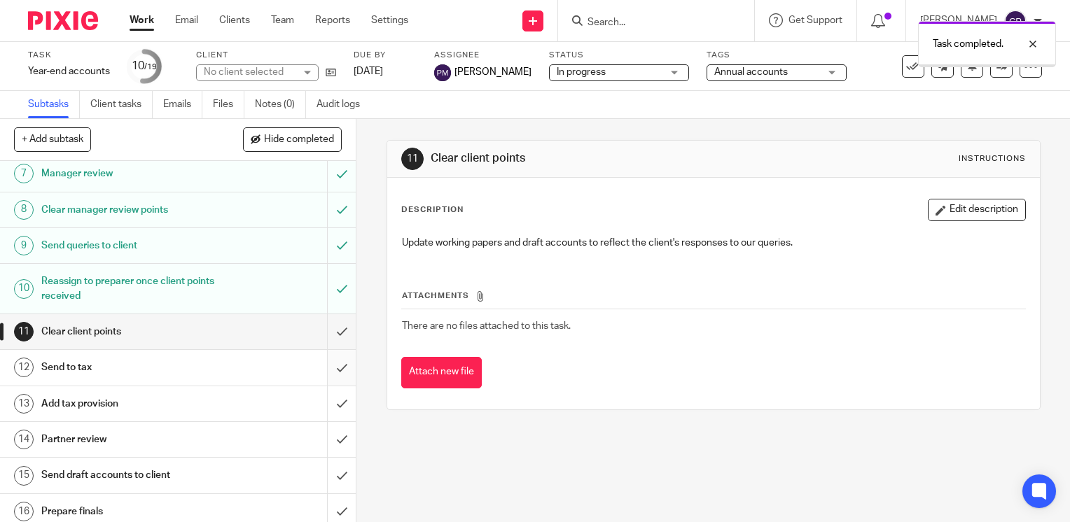
scroll to position [280, 0]
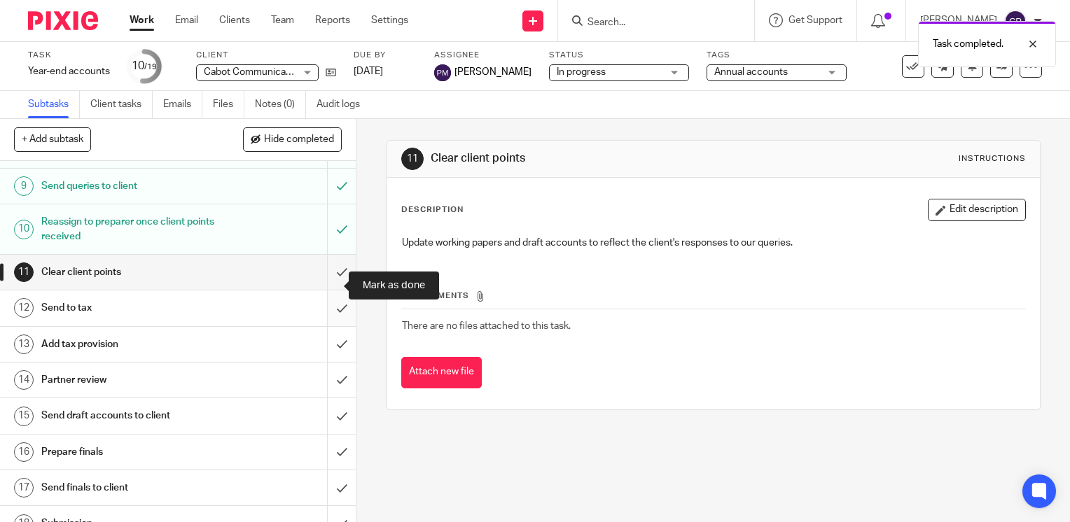
drag, startPoint x: 330, startPoint y: 290, endPoint x: 330, endPoint y: 315, distance: 25.2
click at [330, 290] on input "submit" at bounding box center [178, 272] width 356 height 35
click at [330, 320] on input "submit" at bounding box center [178, 308] width 356 height 35
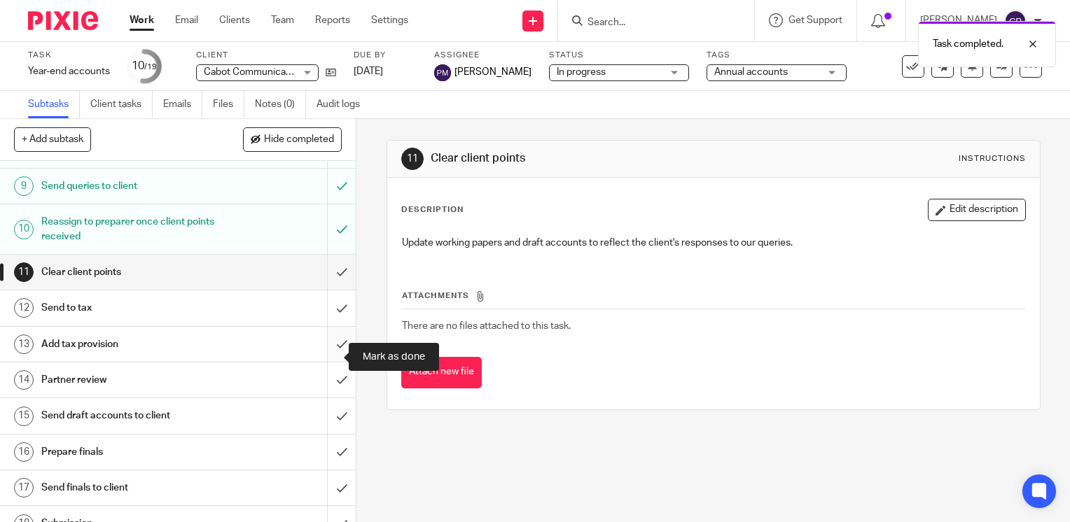
click at [333, 362] on input "submit" at bounding box center [178, 344] width 356 height 35
click at [331, 398] on input "submit" at bounding box center [178, 380] width 356 height 35
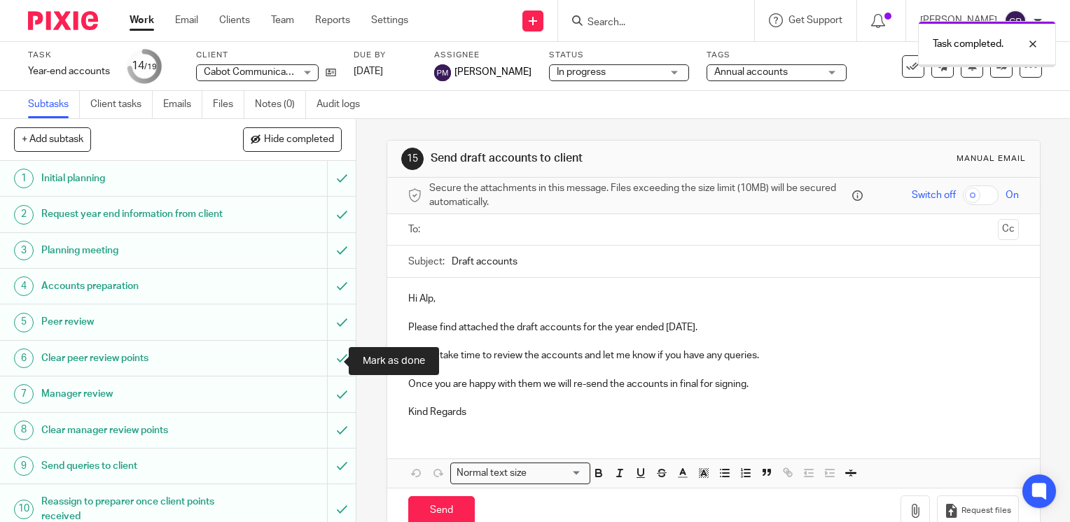
scroll to position [347, 0]
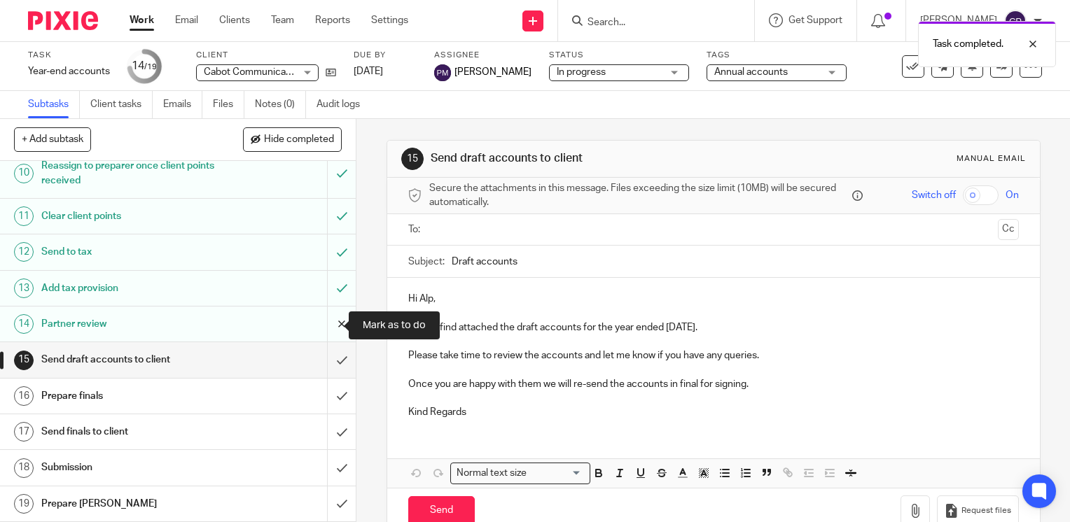
click at [328, 335] on input "submit" at bounding box center [178, 324] width 356 height 35
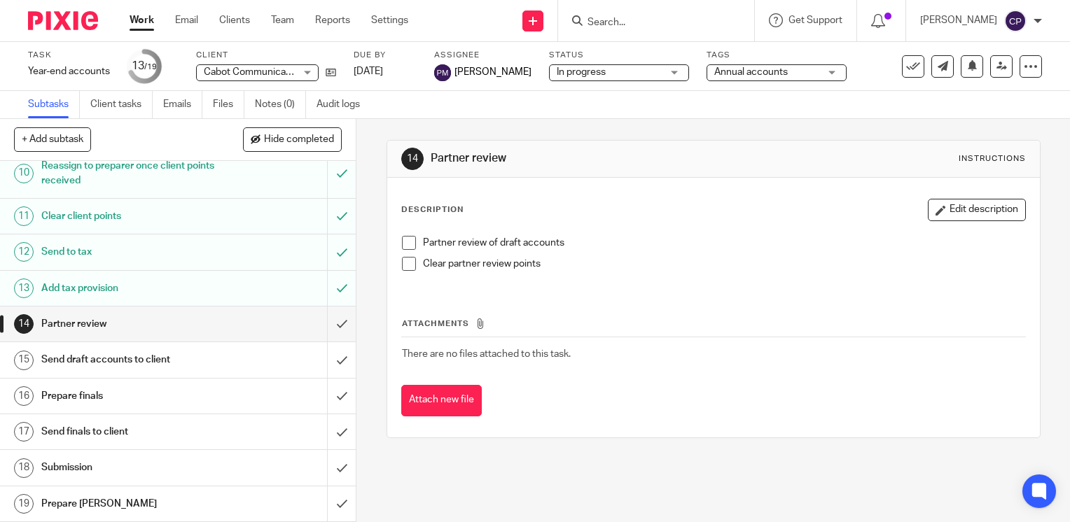
scroll to position [347, 0]
click at [319, 329] on input "submit" at bounding box center [178, 324] width 356 height 35
